Goal: Task Accomplishment & Management: Manage account settings

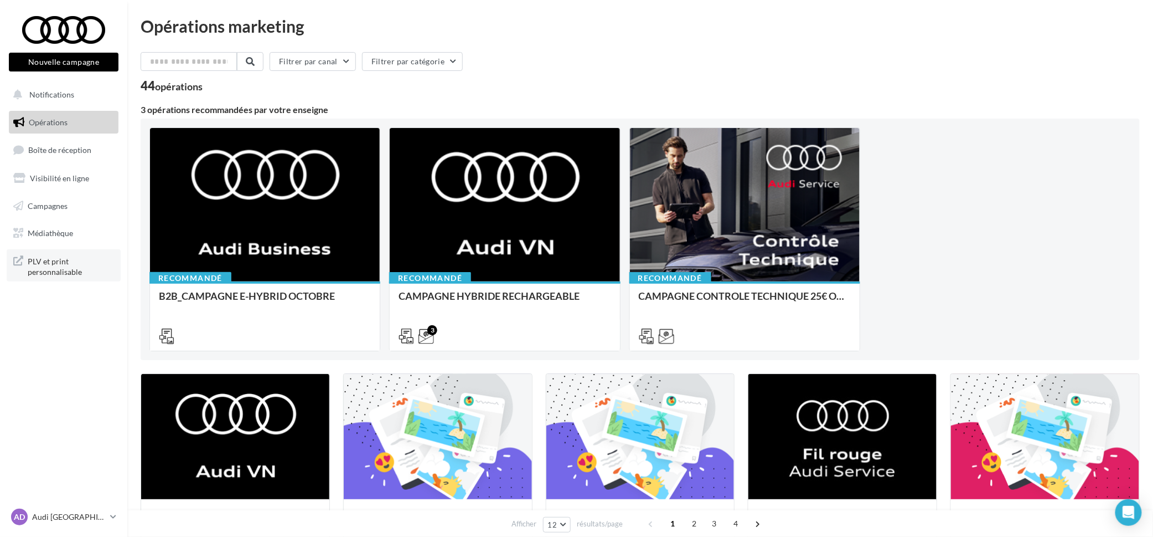
click at [53, 266] on span "PLV et print personnalisable" at bounding box center [71, 266] width 86 height 24
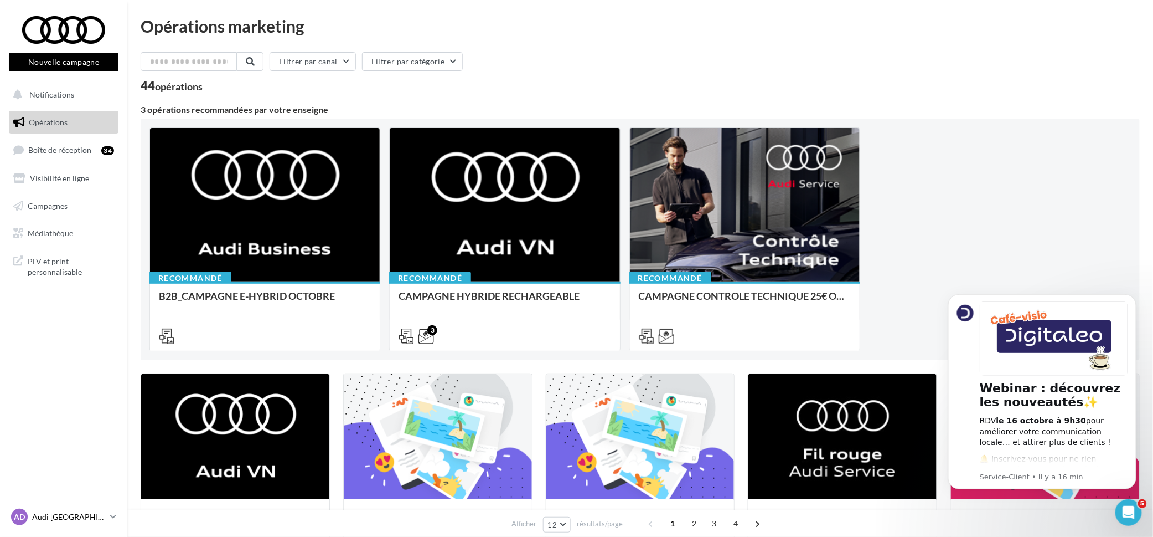
click at [110, 520] on icon at bounding box center [113, 516] width 6 height 9
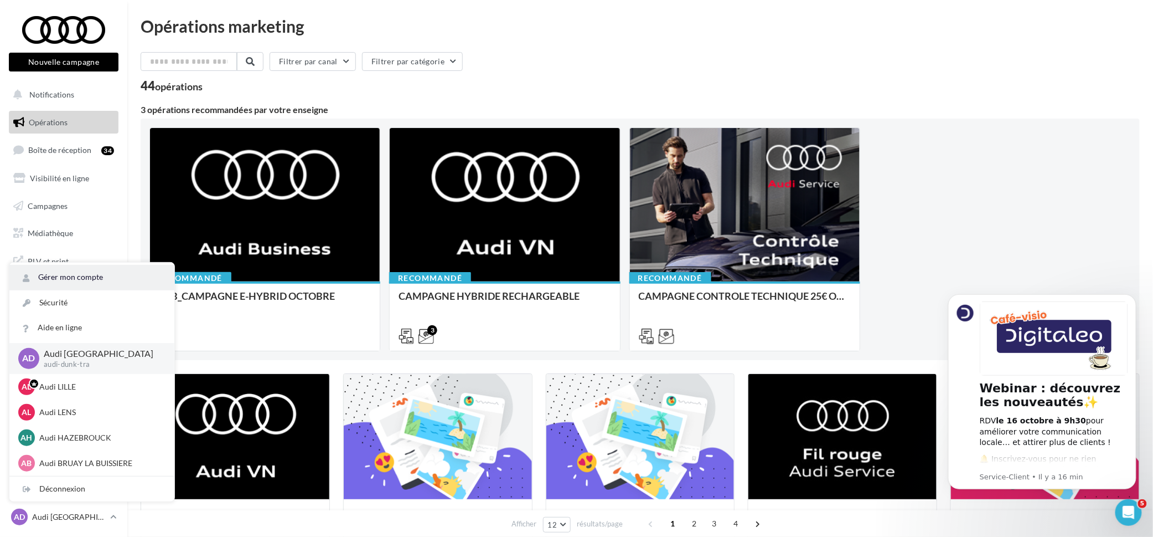
click at [77, 281] on link "Gérer mon compte" at bounding box center [91, 277] width 165 height 25
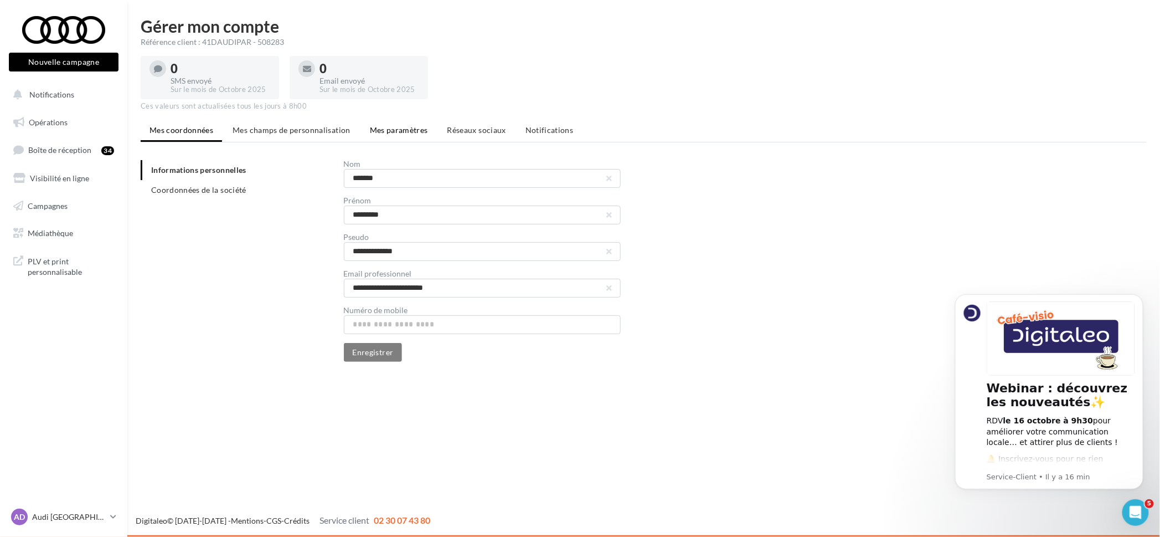
click at [392, 123] on li "Mes paramètres" at bounding box center [399, 130] width 76 height 20
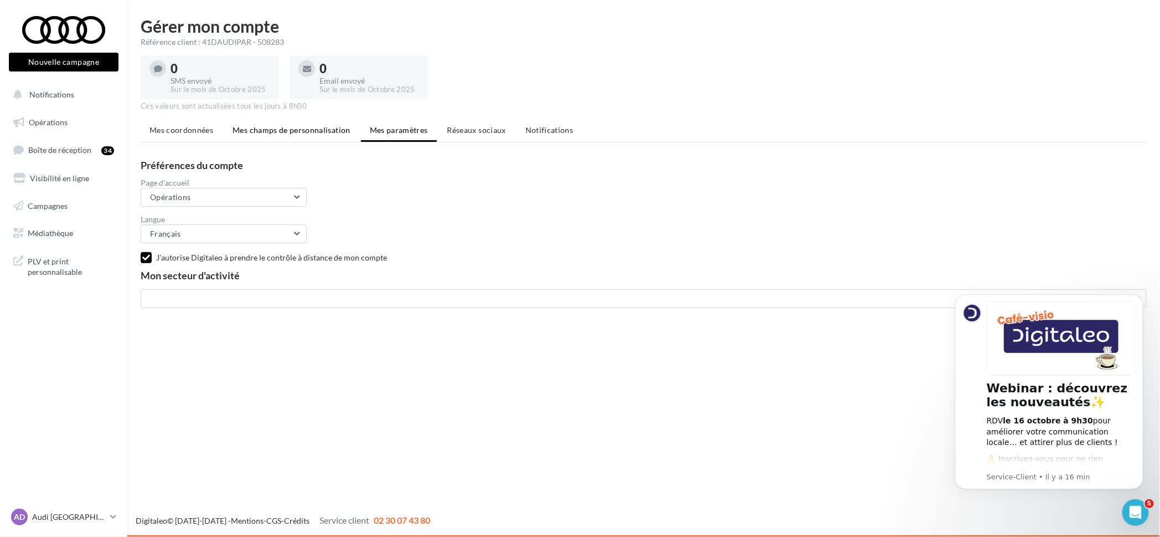
click at [306, 128] on span "Mes champs de personnalisation" at bounding box center [292, 129] width 118 height 9
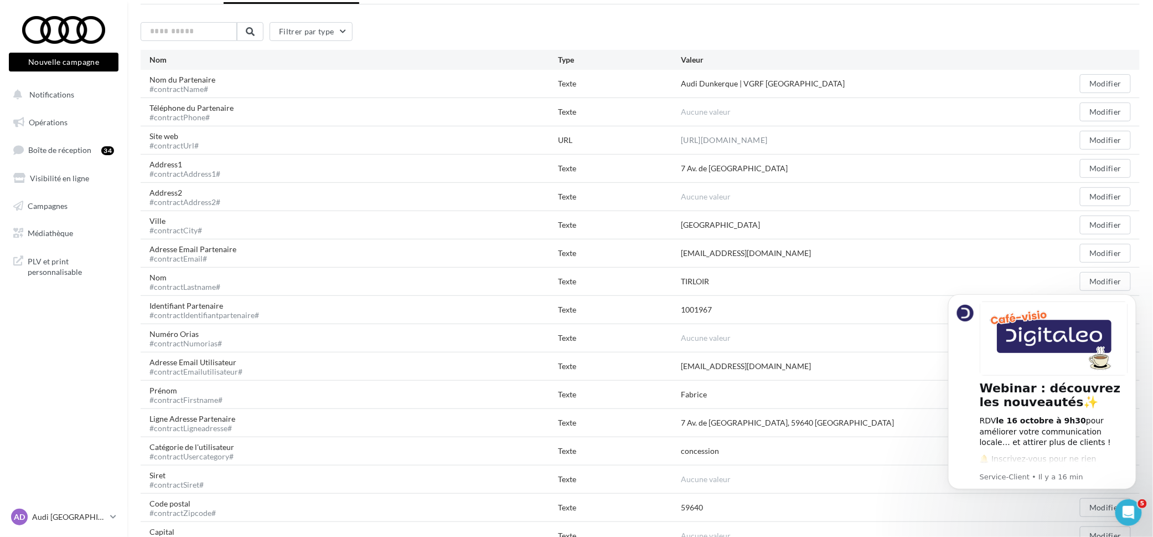
scroll to position [208, 0]
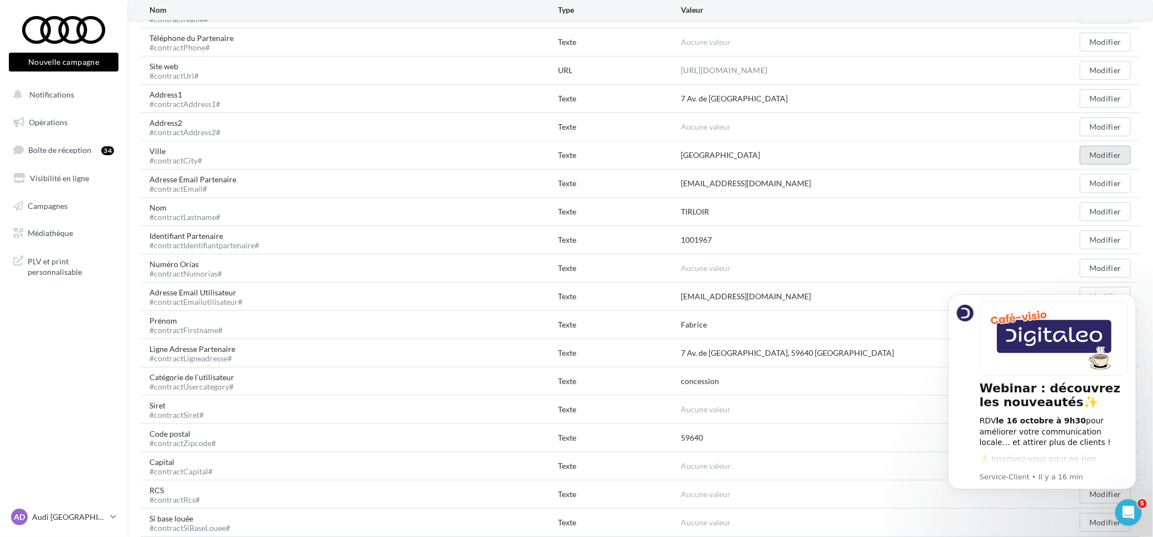
click at [1097, 152] on button "Modifier" at bounding box center [1105, 155] width 51 height 19
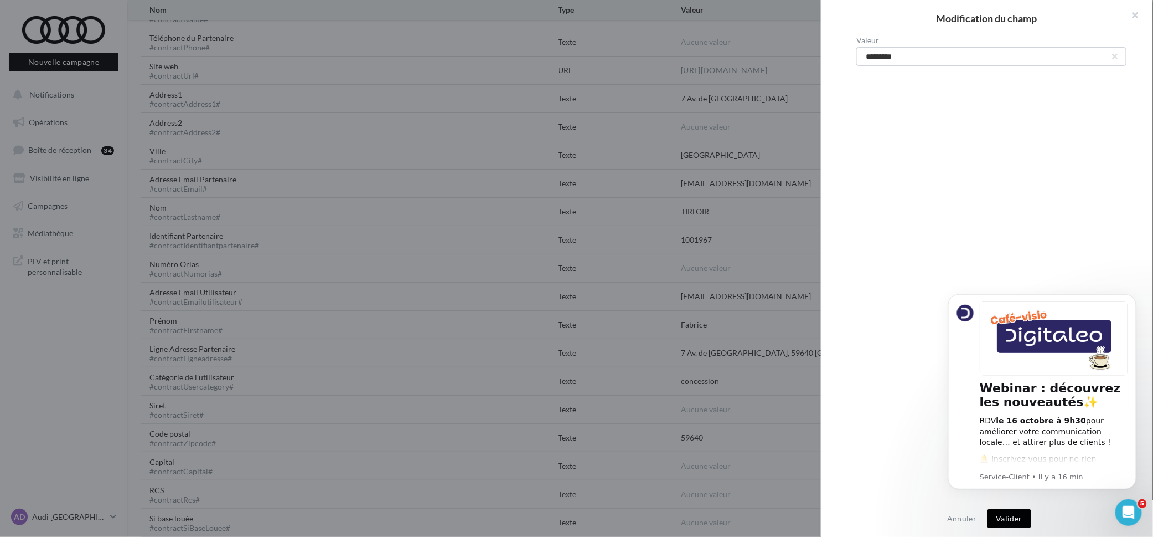
drag, startPoint x: 645, startPoint y: 186, endPoint x: 738, endPoint y: 182, distance: 93.1
click at [645, 186] on div at bounding box center [576, 268] width 1153 height 537
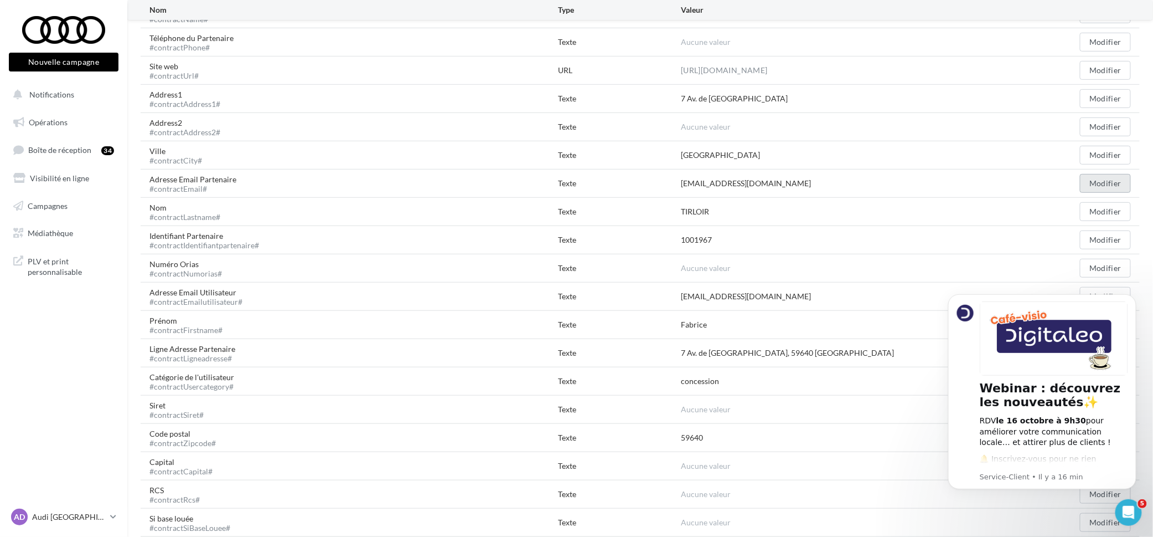
click at [1095, 179] on button "Modifier" at bounding box center [1105, 183] width 51 height 19
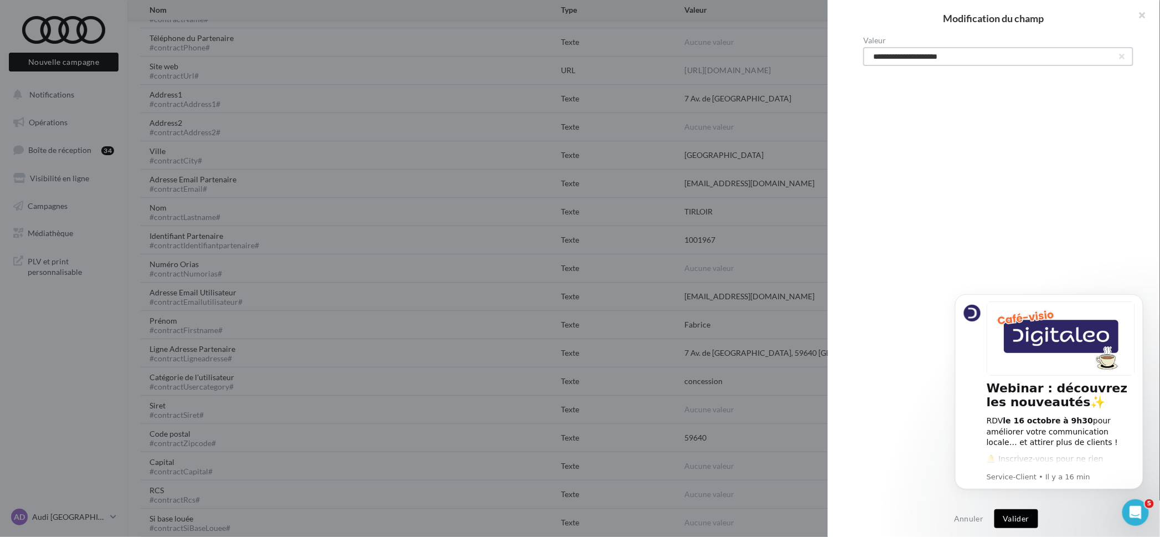
drag, startPoint x: 960, startPoint y: 51, endPoint x: 781, endPoint y: 71, distance: 180.0
click at [781, 71] on div "**********" at bounding box center [580, 268] width 1160 height 537
paste input "text"
type input "**********"
click at [1137, 295] on icon "Dismiss notification" at bounding box center [1140, 296] width 6 height 6
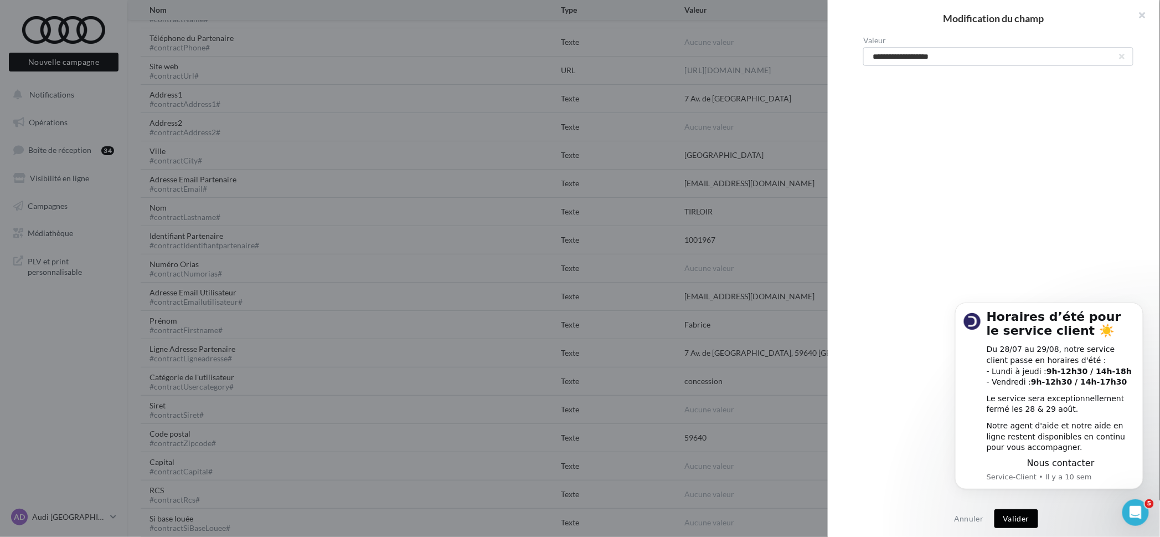
click at [1013, 518] on body "Horaires d’été pour le service client ☀️ Du 28/07 au 29/08, notre service clien…" at bounding box center [1048, 409] width 213 height 234
click at [1139, 303] on icon "Dismiss notification" at bounding box center [1140, 305] width 6 height 6
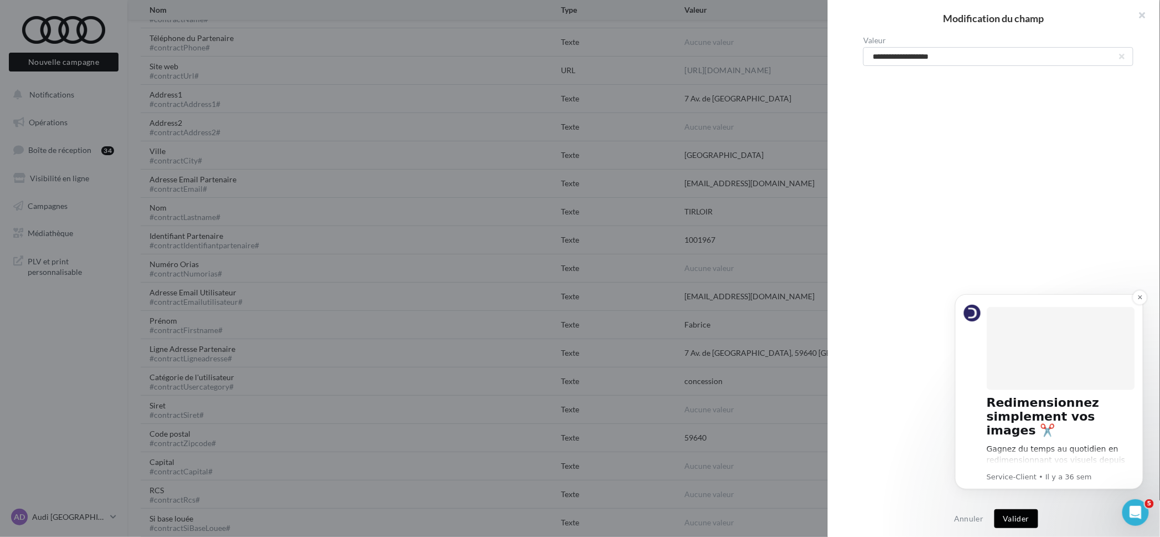
drag, startPoint x: 1016, startPoint y: 528, endPoint x: 992, endPoint y: 457, distance: 74.8
click at [1014, 527] on html "Redimensionnez simplement vos images ✂️ Gagnez du temps au quotidien en redimen…" at bounding box center [1048, 405] width 221 height 251
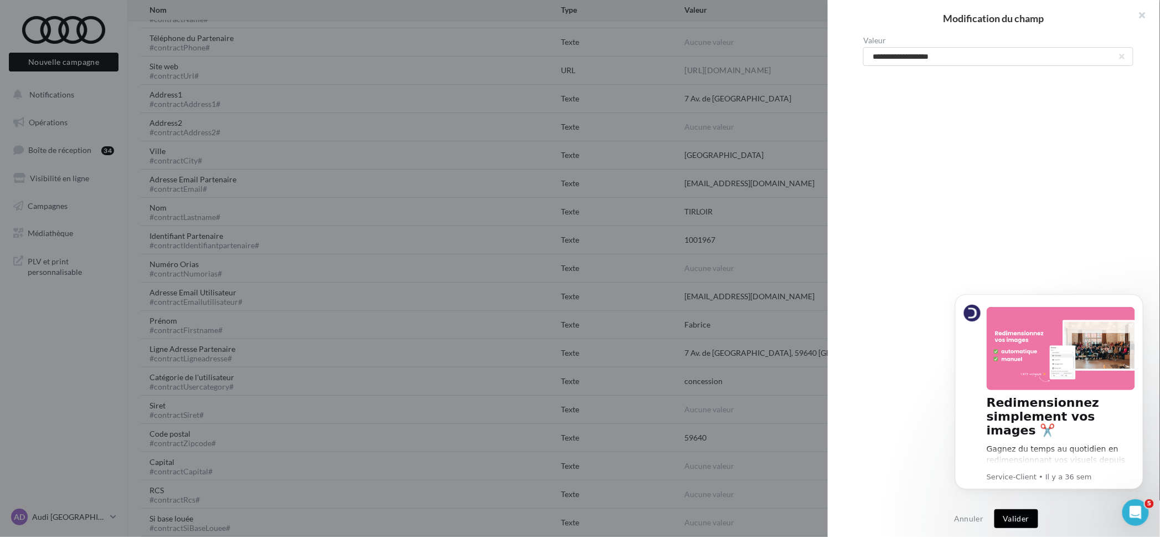
drag, startPoint x: 1124, startPoint y: 275, endPoint x: 159, endPoint y: 3, distance: 1002.7
click at [1124, 275] on div "**********" at bounding box center [998, 269] width 341 height 465
click at [1142, 296] on icon "Dismiss notification" at bounding box center [1140, 296] width 6 height 6
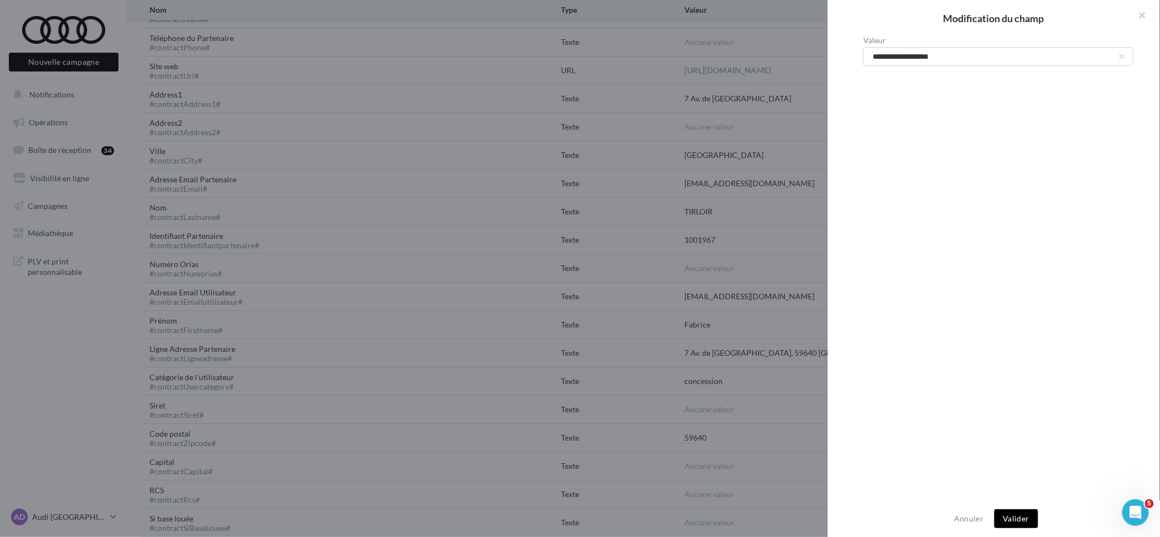
click at [1017, 510] on button "Valider" at bounding box center [1016, 518] width 44 height 19
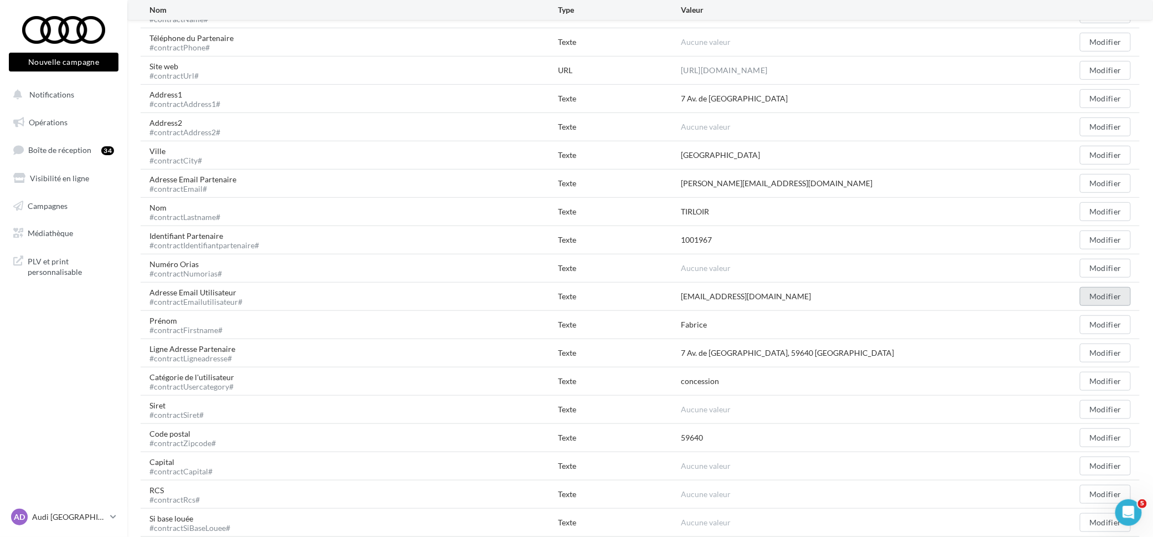
click at [1102, 294] on button "Modifier" at bounding box center [1105, 296] width 51 height 19
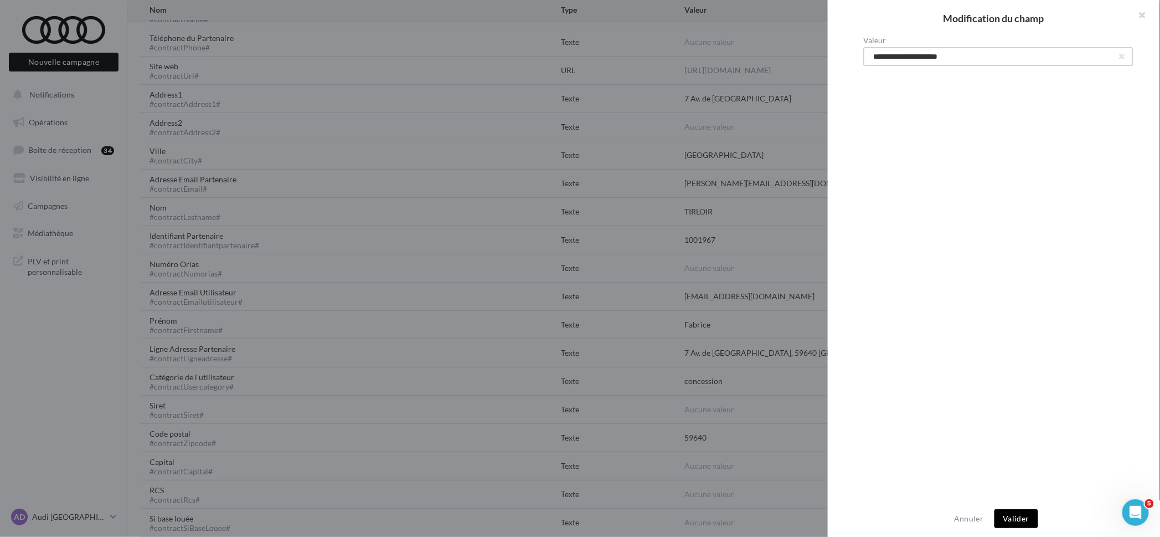
click at [1001, 56] on input "**********" at bounding box center [998, 56] width 270 height 19
paste input "text"
type input "**********"
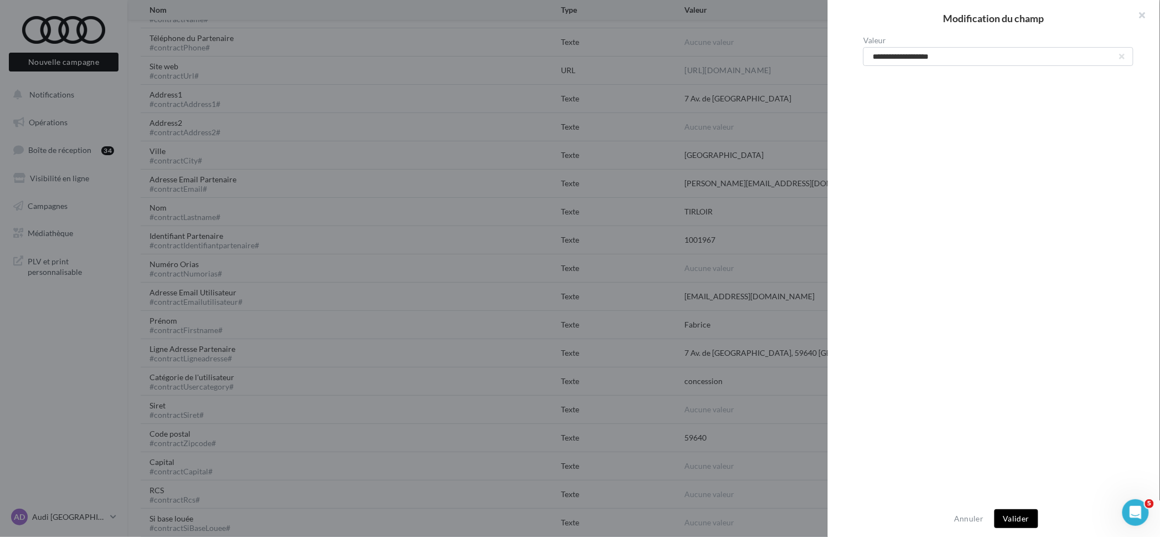
click at [1002, 512] on button "Valider" at bounding box center [1016, 518] width 44 height 19
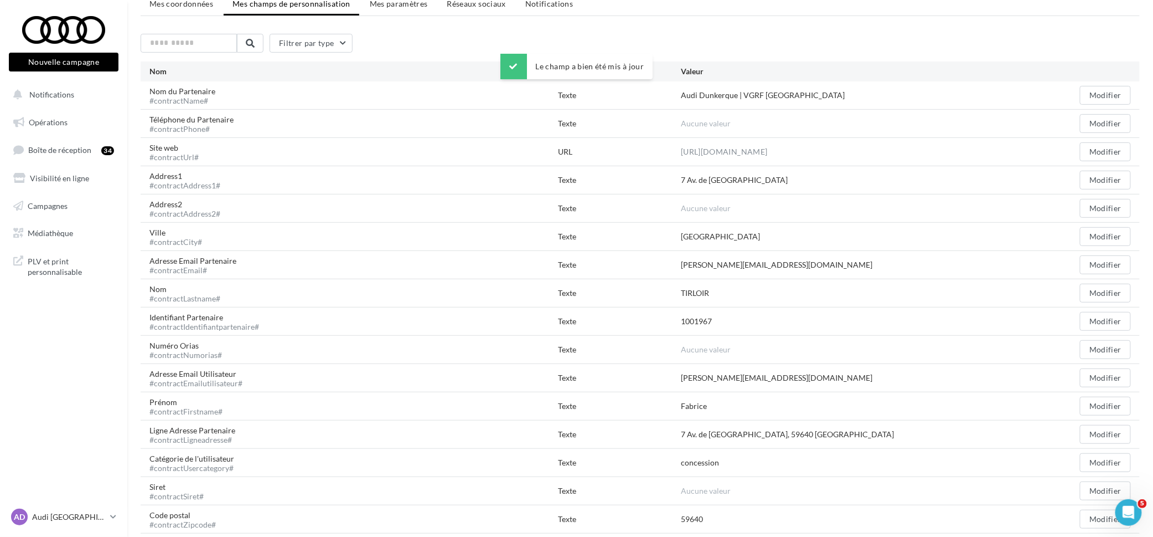
scroll to position [69, 0]
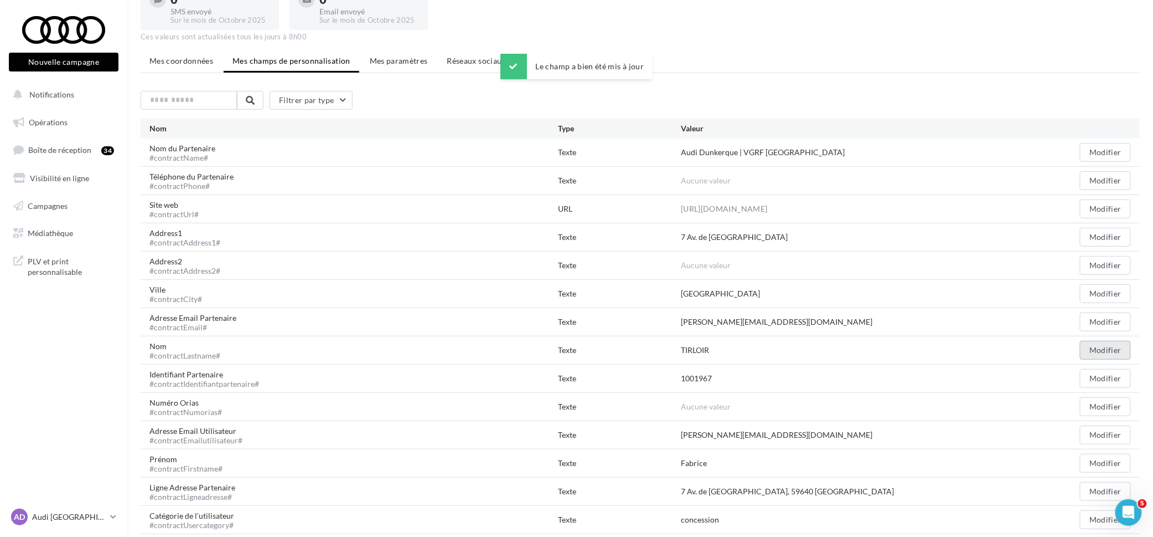
click at [1115, 352] on button "Modifier" at bounding box center [1105, 350] width 51 height 19
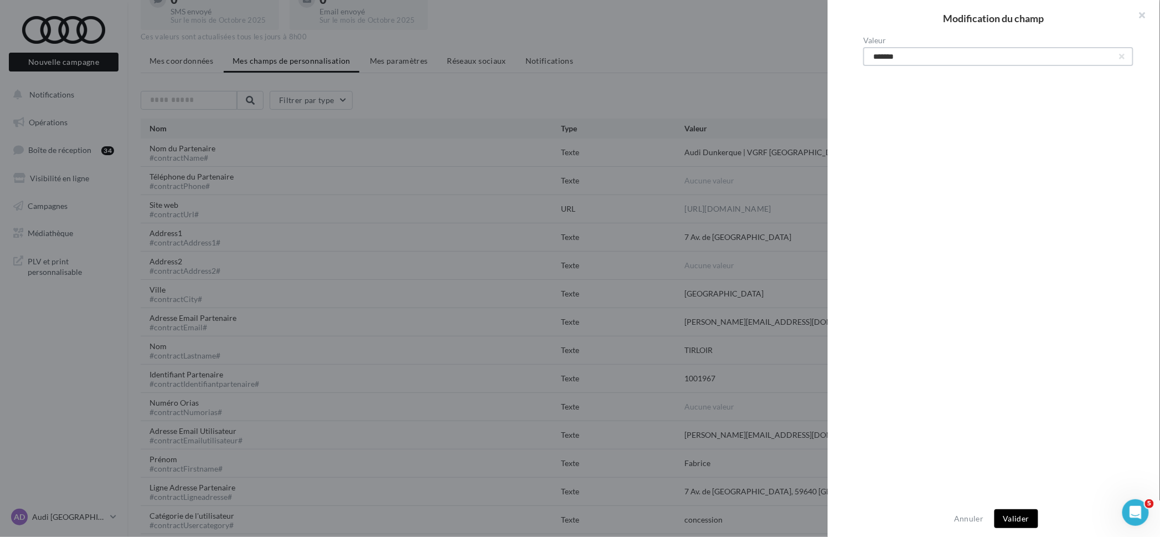
click at [904, 56] on input "*******" at bounding box center [998, 56] width 270 height 19
click at [903, 56] on input "*******" at bounding box center [998, 56] width 270 height 19
type input "*****"
click at [1013, 514] on button "Valider" at bounding box center [1016, 518] width 44 height 19
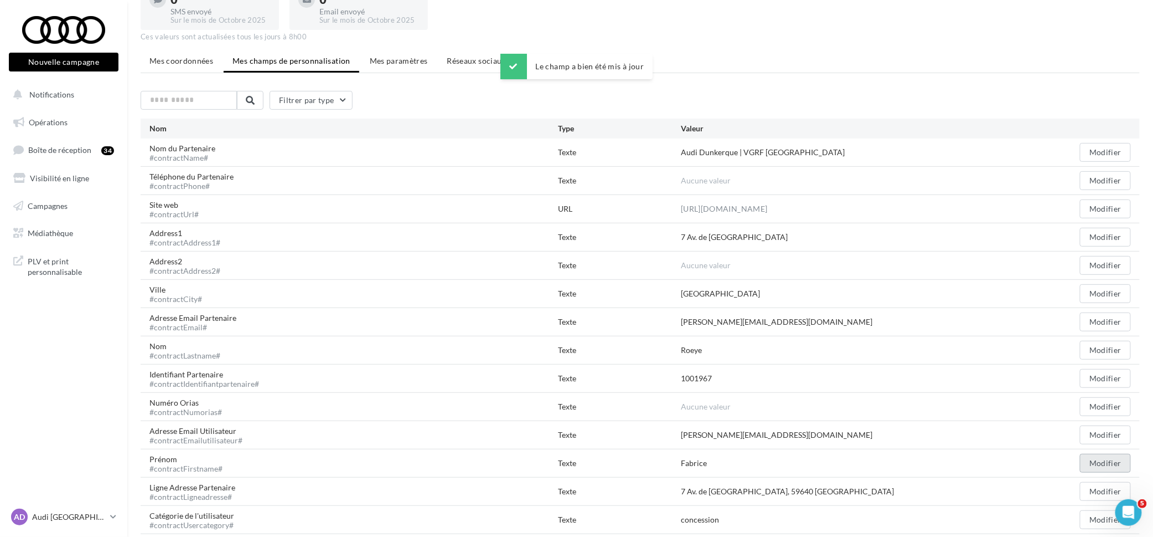
click at [1120, 461] on button "Modifier" at bounding box center [1105, 462] width 51 height 19
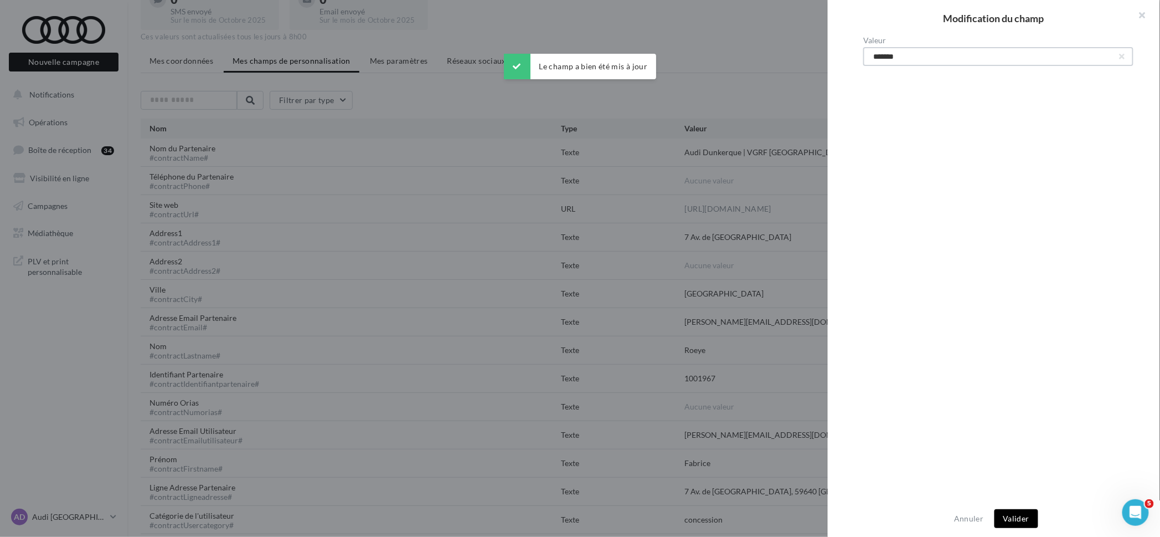
click at [884, 61] on input "*******" at bounding box center [998, 56] width 270 height 19
type input "******"
click at [1026, 517] on button "Valider" at bounding box center [1016, 518] width 44 height 19
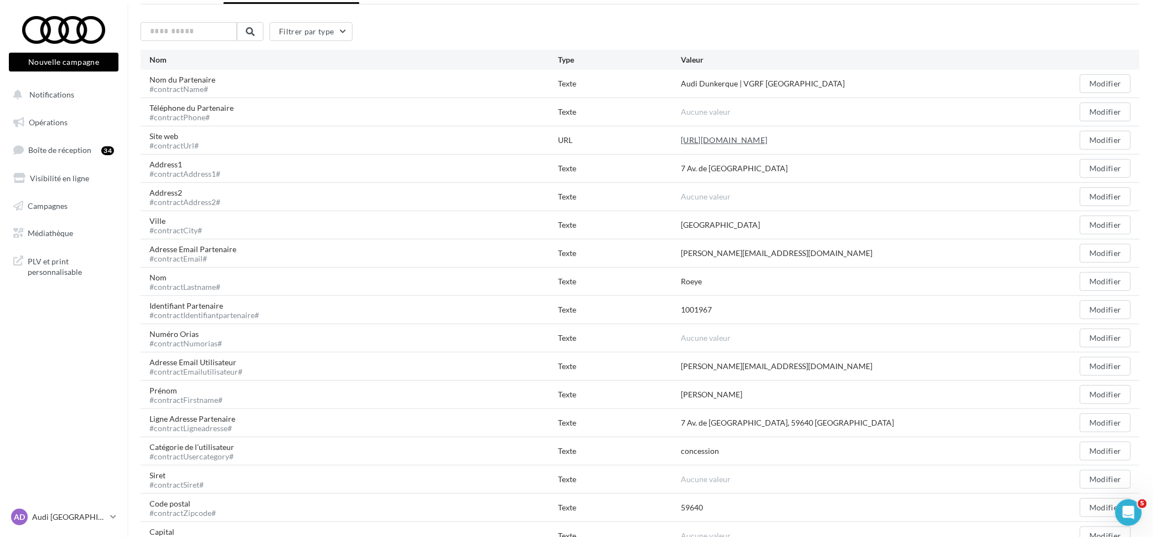
scroll to position [0, 0]
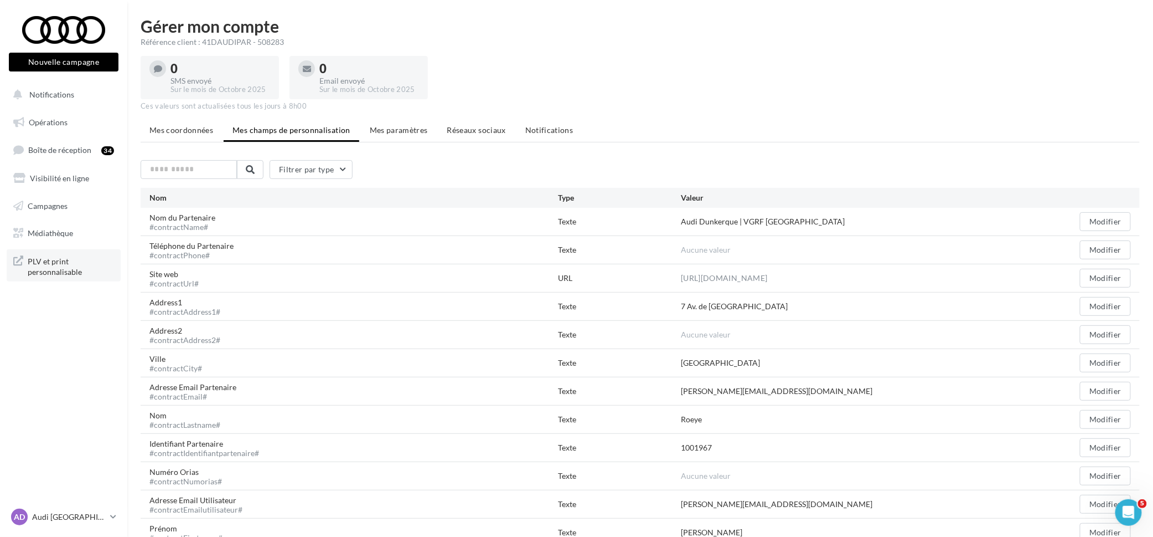
click at [64, 271] on span "PLV et print personnalisable" at bounding box center [71, 266] width 86 height 24
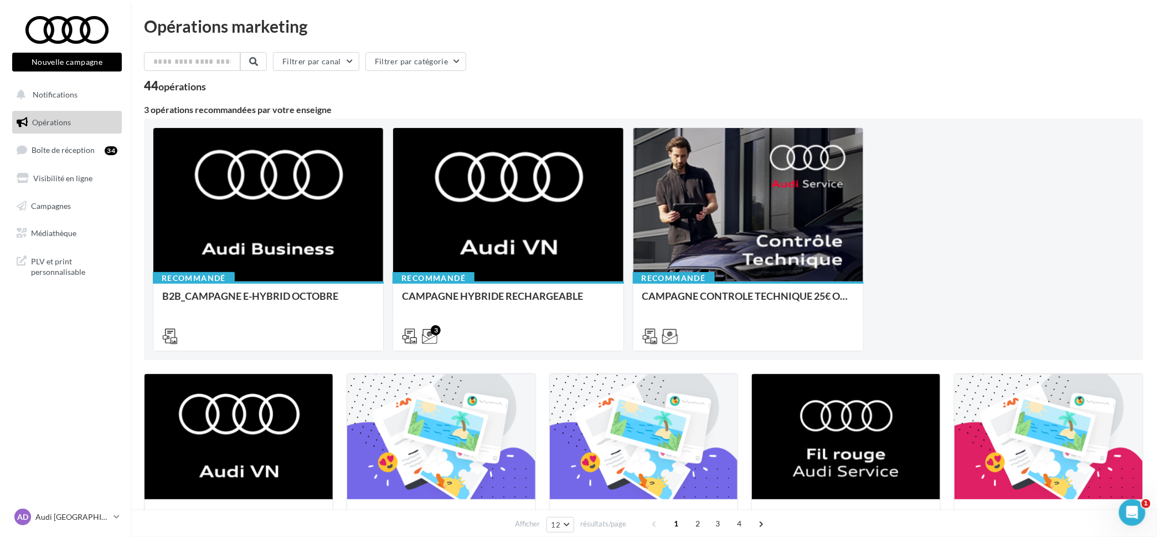
scroll to position [138, 0]
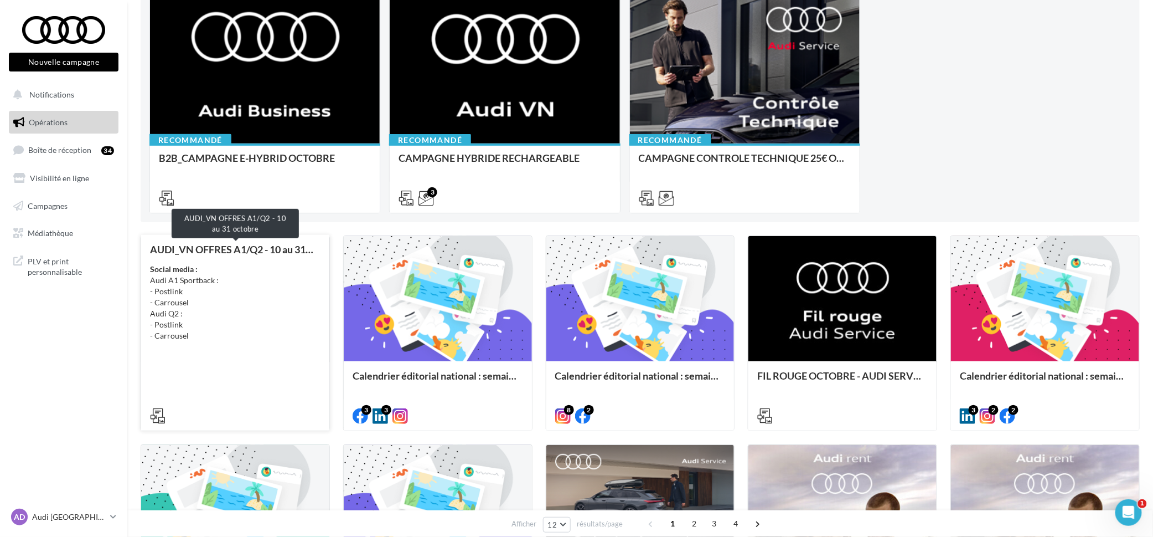
click at [251, 249] on div "AUDI_VN OFFRES A1/Q2 - 10 au 31 octobre" at bounding box center [235, 249] width 171 height 11
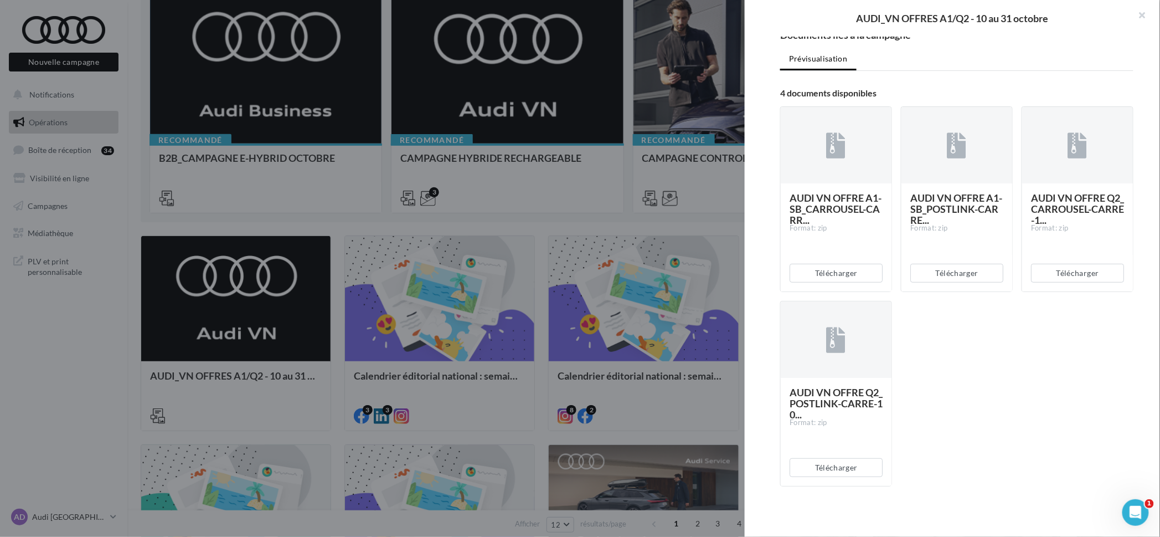
scroll to position [157, 0]
click at [815, 272] on button "Télécharger" at bounding box center [836, 273] width 93 height 19
click at [962, 277] on button "Télécharger" at bounding box center [956, 273] width 93 height 19
click at [1068, 272] on button "Télécharger" at bounding box center [1077, 273] width 93 height 19
click at [863, 465] on button "Télécharger" at bounding box center [836, 467] width 93 height 19
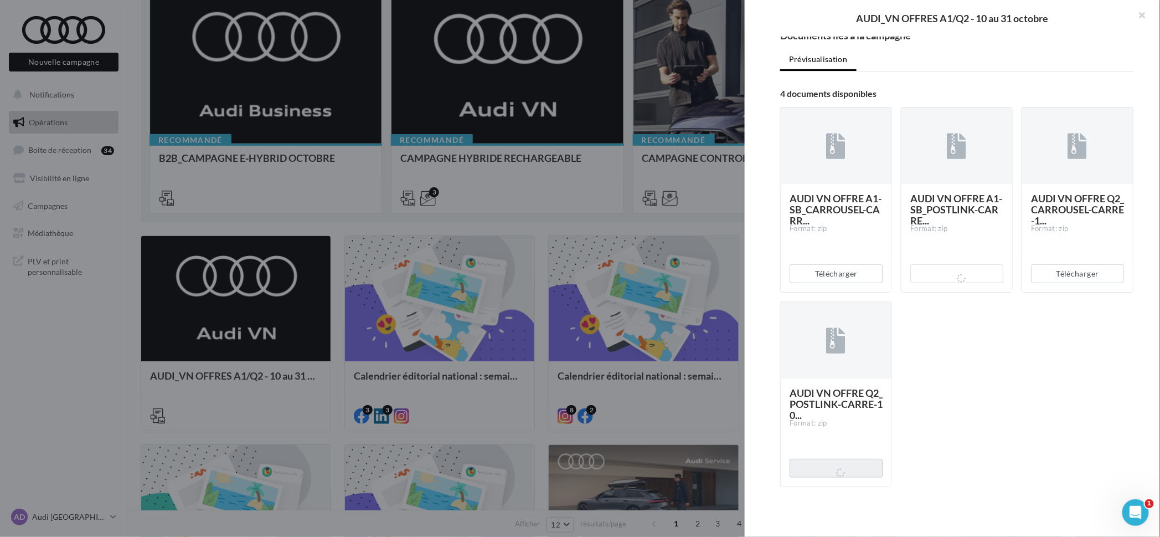
scroll to position [1, 0]
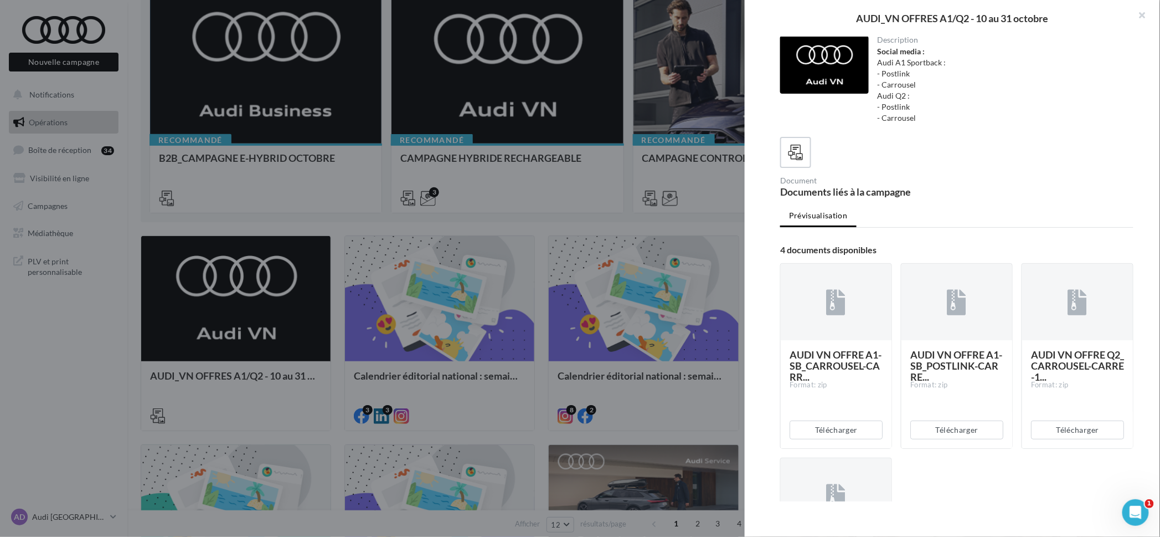
click at [1081, 205] on ul "Prévisualisation" at bounding box center [956, 216] width 353 height 22
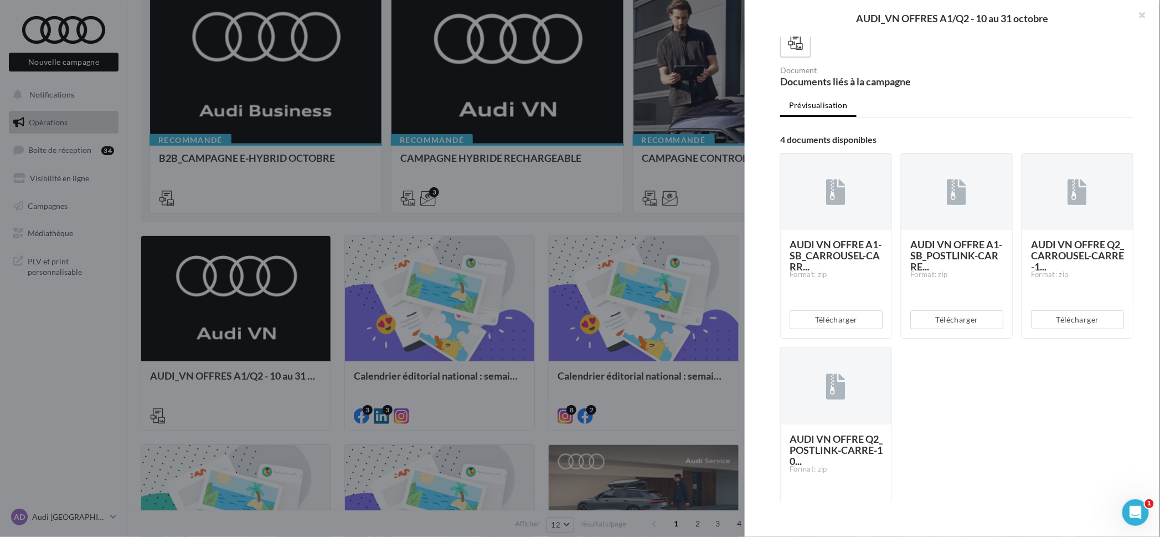
scroll to position [112, 0]
click at [1060, 315] on button "Télécharger" at bounding box center [1077, 318] width 93 height 19
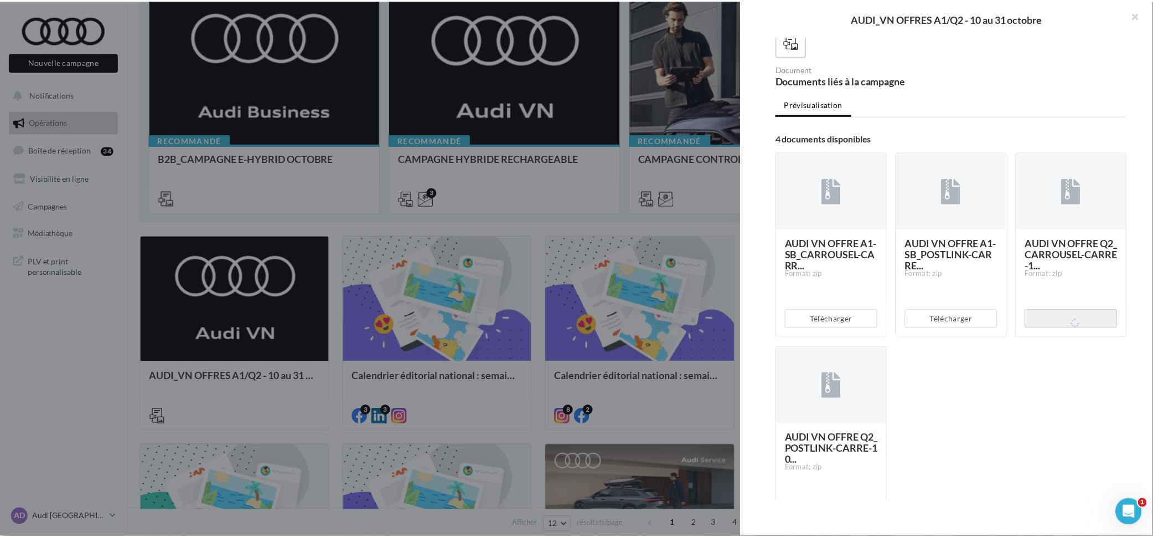
scroll to position [157, 0]
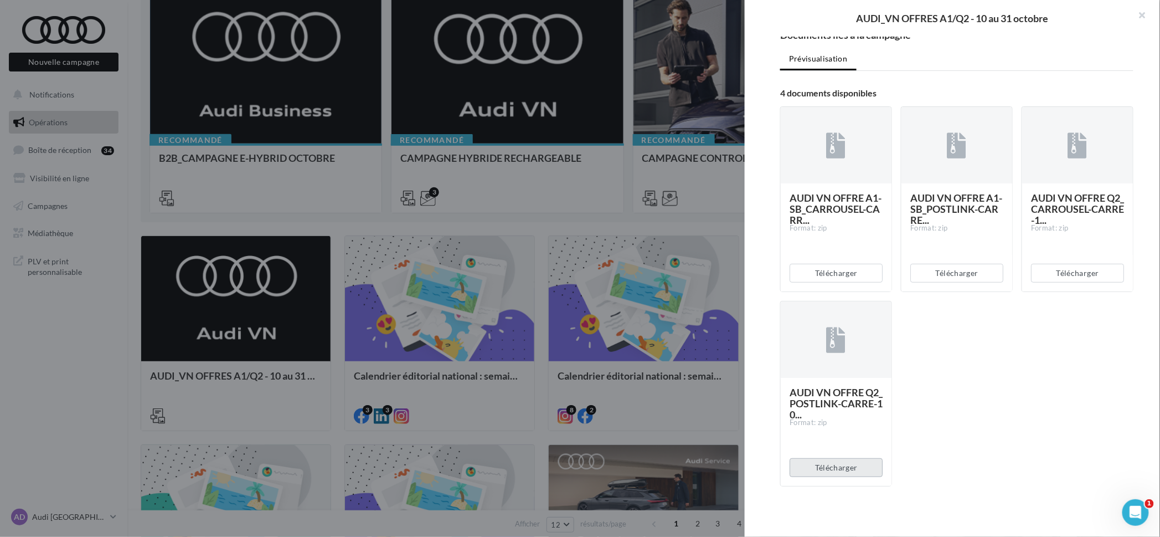
click at [852, 459] on button "Télécharger" at bounding box center [836, 467] width 93 height 19
click at [978, 445] on div "AUDI VN OFFRE A1-SB_CARROUSEL-CARR... Format: zip Télécharger AUDI VN OFFRE A1-…" at bounding box center [961, 300] width 362 height 406
click at [1150, 20] on button "button" at bounding box center [1138, 16] width 44 height 33
